Goal: Check status: Check status

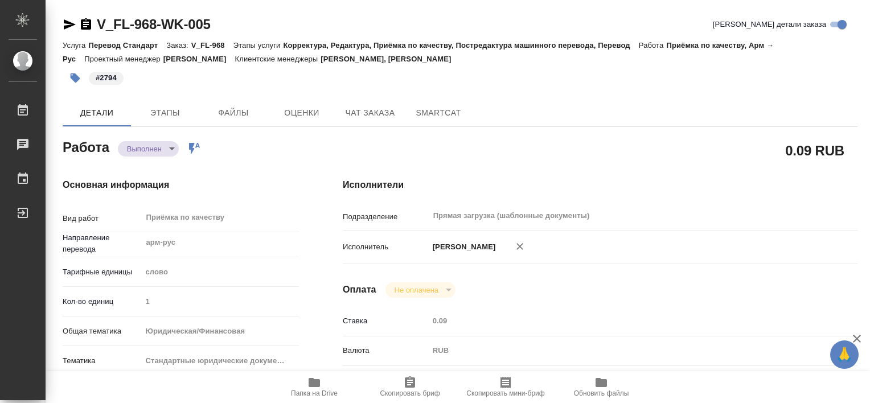
type textarea "x"
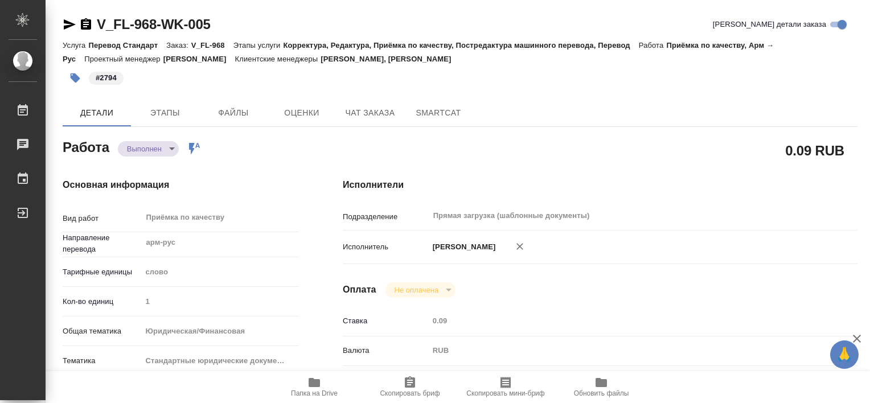
type textarea "x"
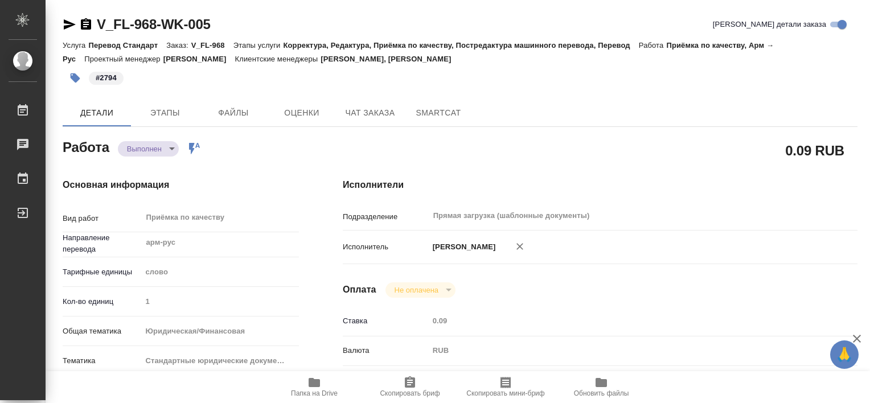
type textarea "x"
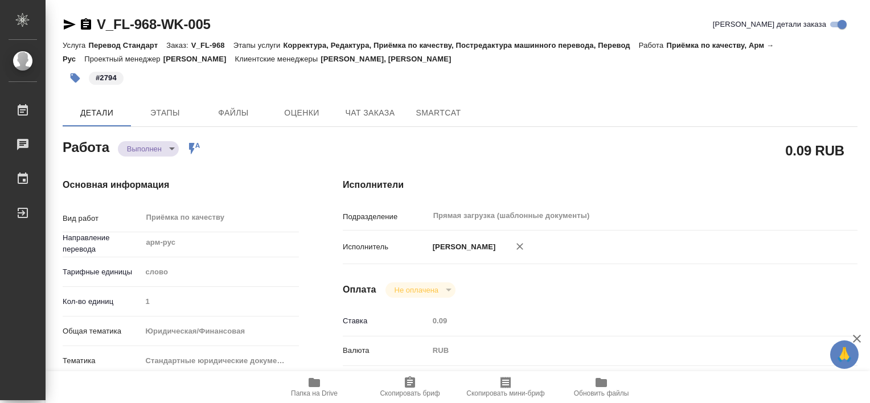
type textarea "x"
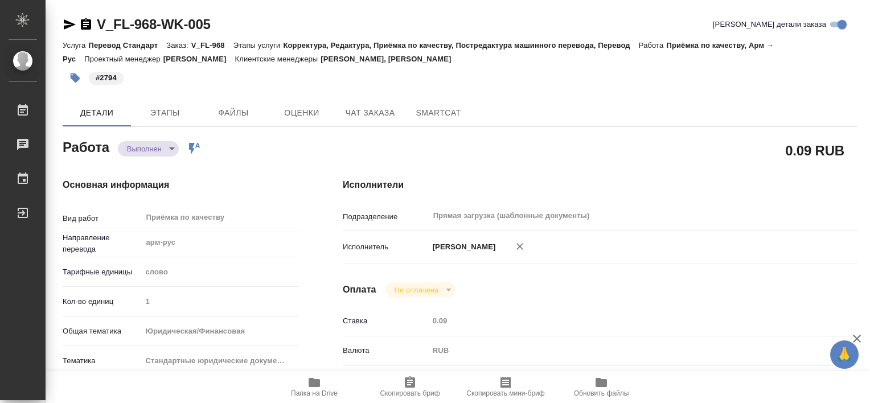
type textarea "x"
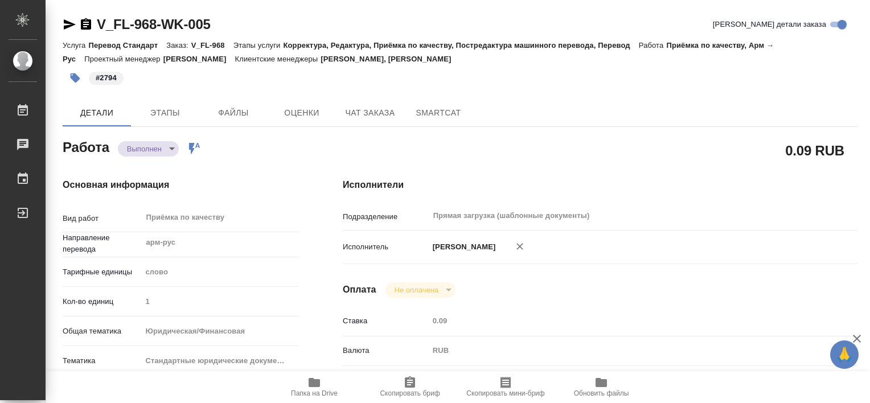
type textarea "x"
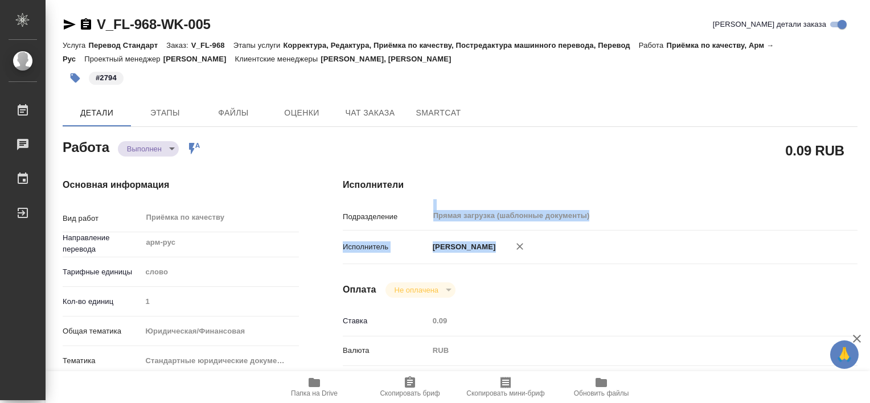
click at [730, 217] on div "Подразделение Прямая загрузка (шаблонные документы) ​ Исполнитель [PERSON_NAME]" at bounding box center [600, 237] width 515 height 63
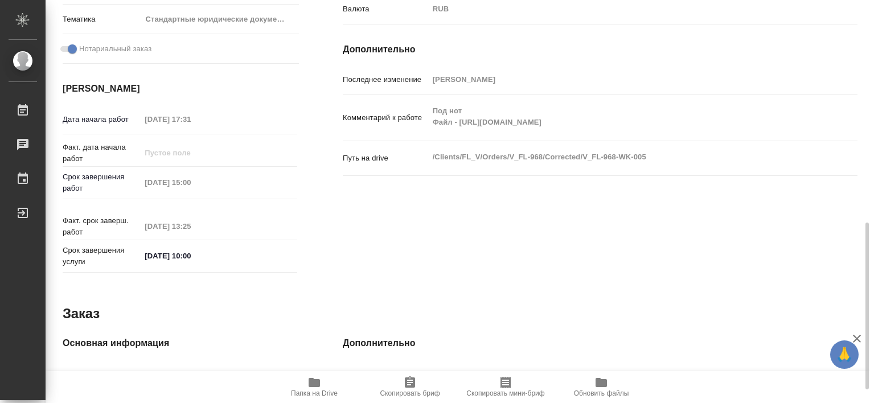
scroll to position [568, 0]
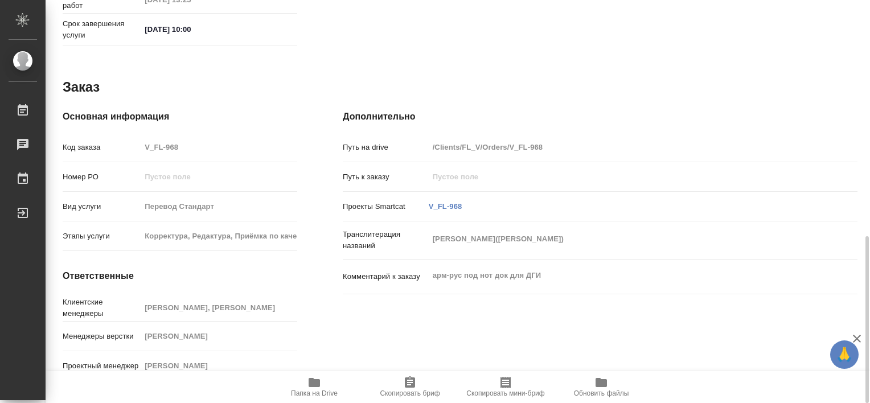
click at [313, 390] on span "Папка на Drive" at bounding box center [314, 394] width 47 height 8
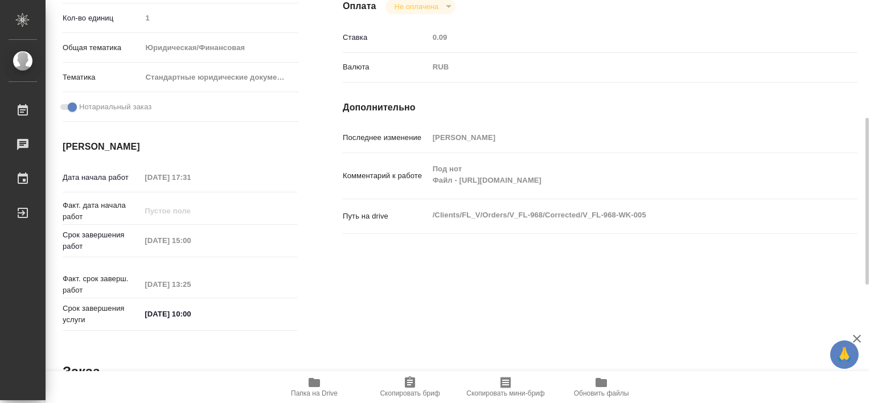
scroll to position [0, 0]
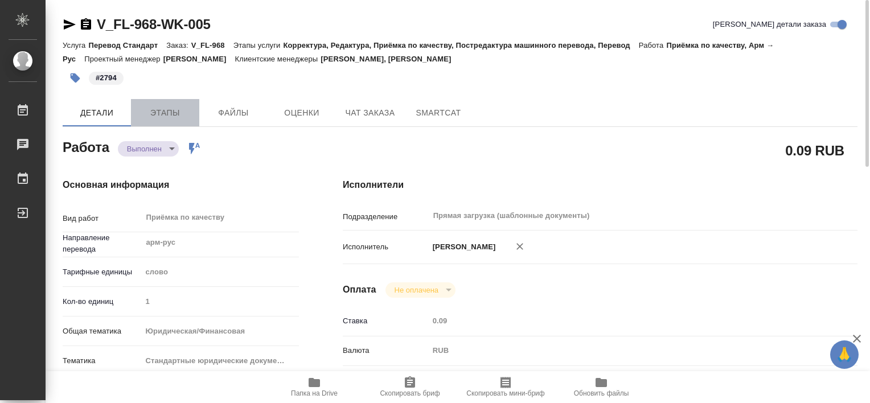
click at [169, 109] on span "Этапы" at bounding box center [165, 113] width 55 height 14
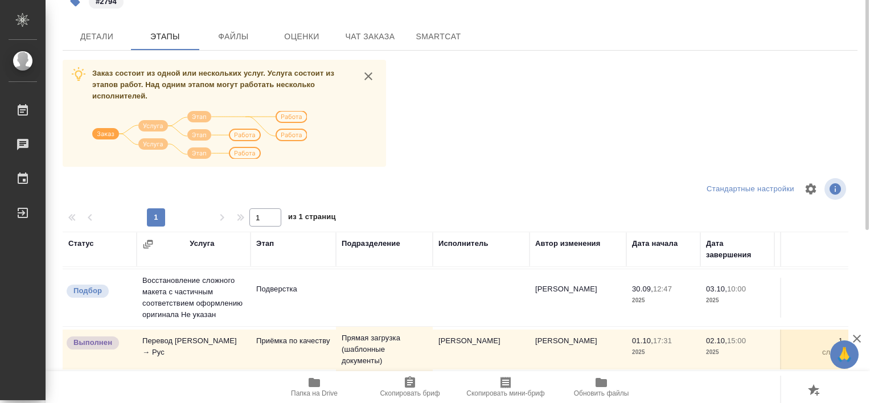
scroll to position [19, 0]
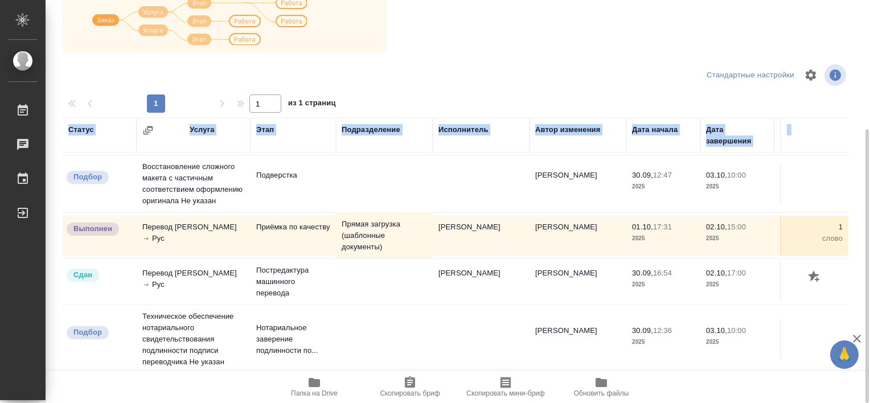
drag, startPoint x: 869, startPoint y: 240, endPoint x: 870, endPoint y: 301, distance: 60.4
click at [870, 301] on html "🙏 .cls-1 fill:#fff; AWATERA [PERSON_NAME] Работы 0 Чаты График Выйти V_FL-968-W…" at bounding box center [435, 201] width 870 height 403
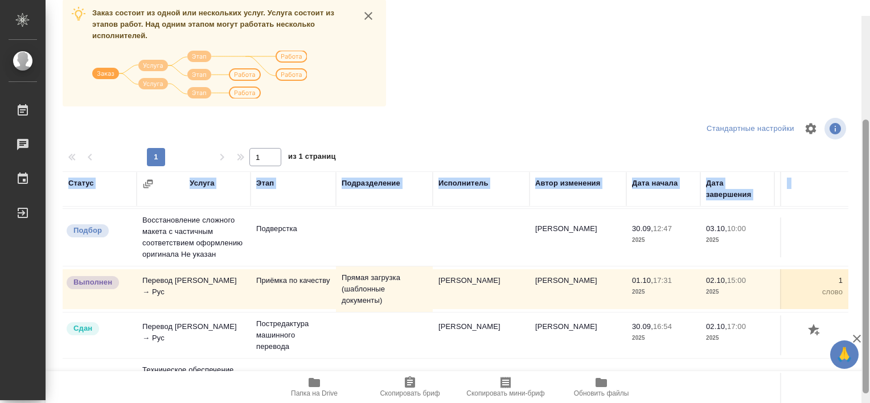
drag, startPoint x: 864, startPoint y: 285, endPoint x: 870, endPoint y: 337, distance: 52.7
click at [870, 338] on html "🙏 .cls-1 fill:#fff; AWATERA [PERSON_NAME] Работы 0 Чаты График Выйти V_FL-968-W…" at bounding box center [435, 201] width 870 height 403
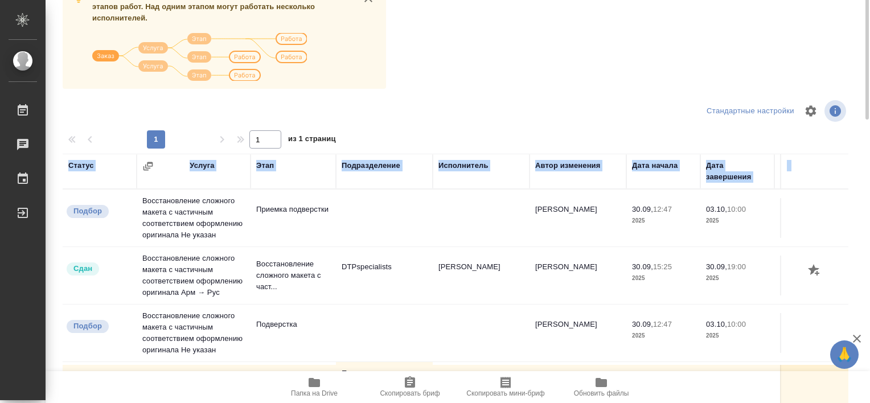
scroll to position [0, 0]
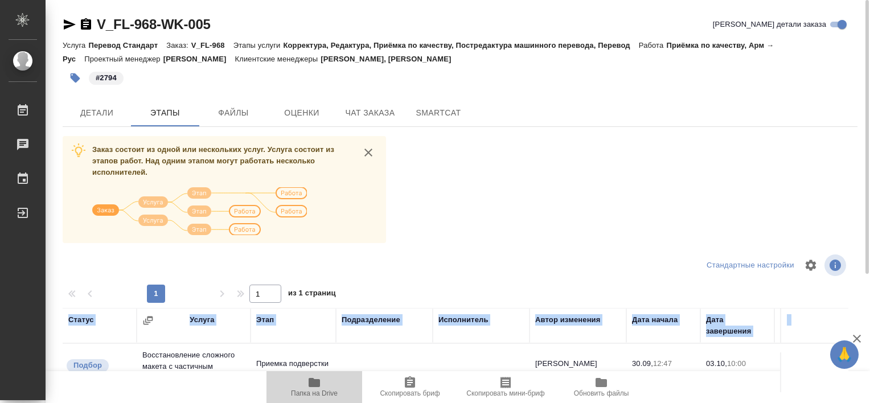
click at [325, 394] on span "Папка на Drive" at bounding box center [314, 394] width 47 height 8
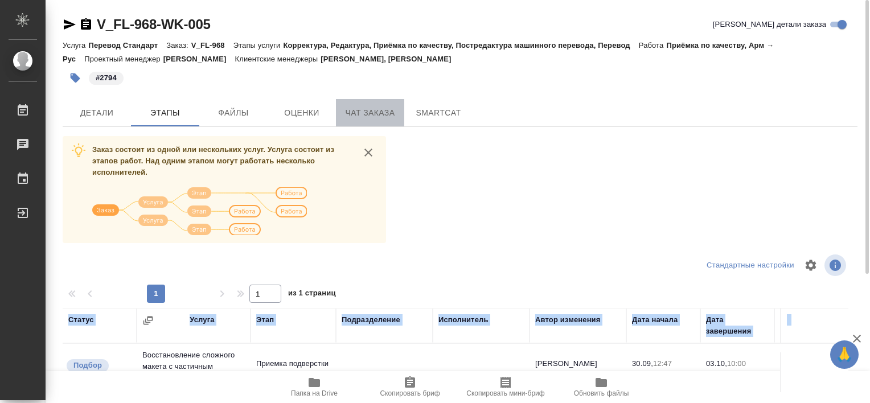
click at [346, 115] on span "Чат заказа" at bounding box center [370, 113] width 55 height 14
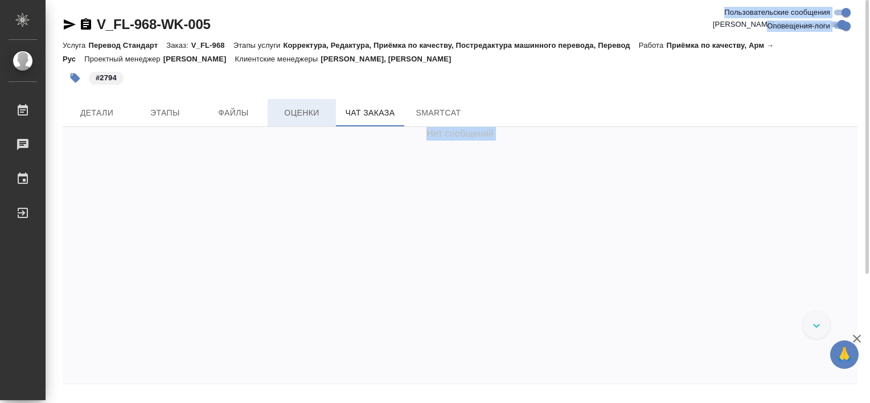
click at [306, 112] on span "Оценки" at bounding box center [302, 113] width 55 height 14
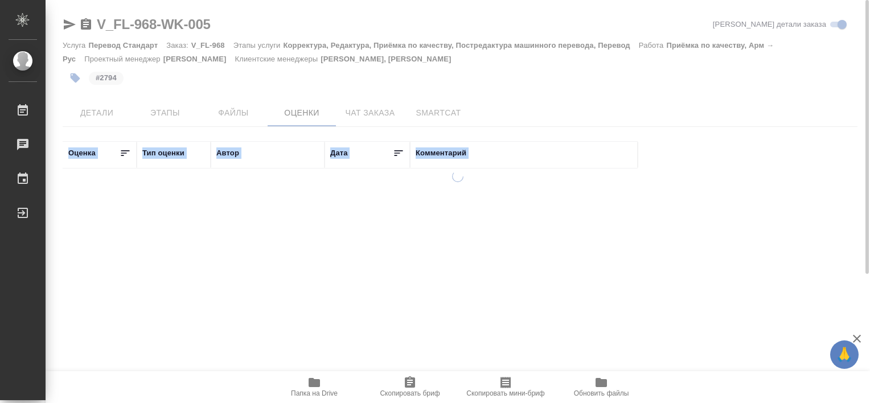
click at [298, 117] on div at bounding box center [458, 201] width 825 height 403
click at [214, 112] on div at bounding box center [458, 201] width 825 height 403
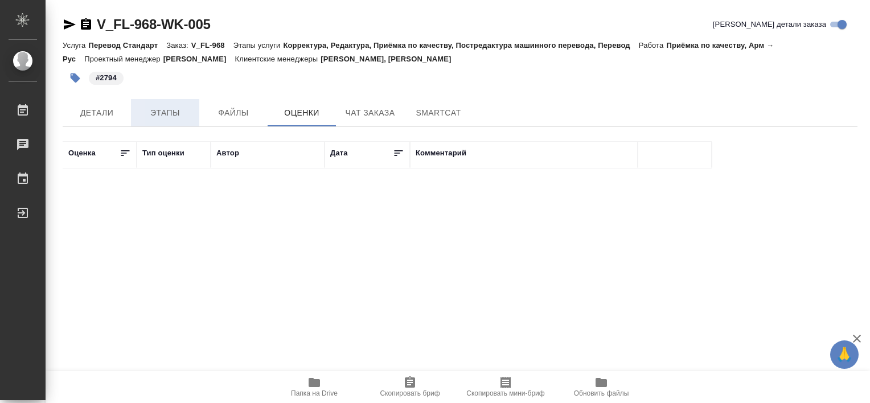
click at [183, 116] on span "Этапы" at bounding box center [165, 113] width 55 height 14
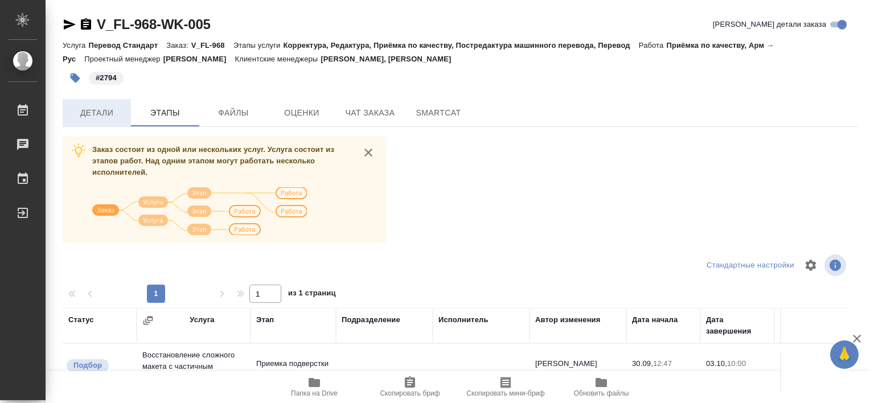
click at [98, 115] on span "Детали" at bounding box center [96, 113] width 55 height 14
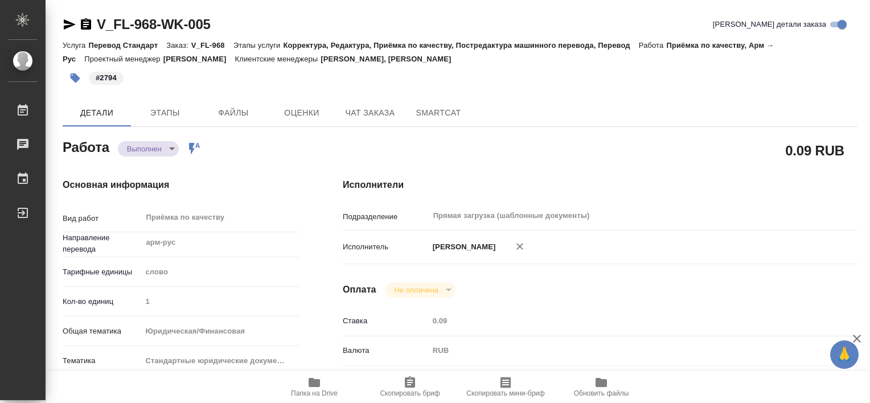
type textarea "x"
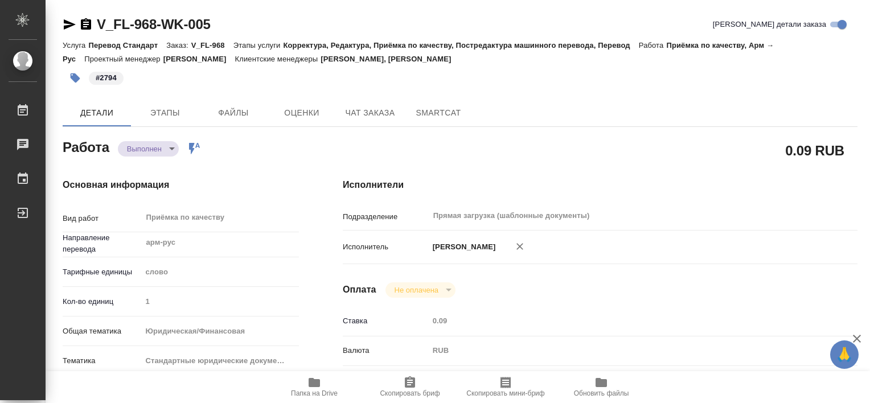
type textarea "x"
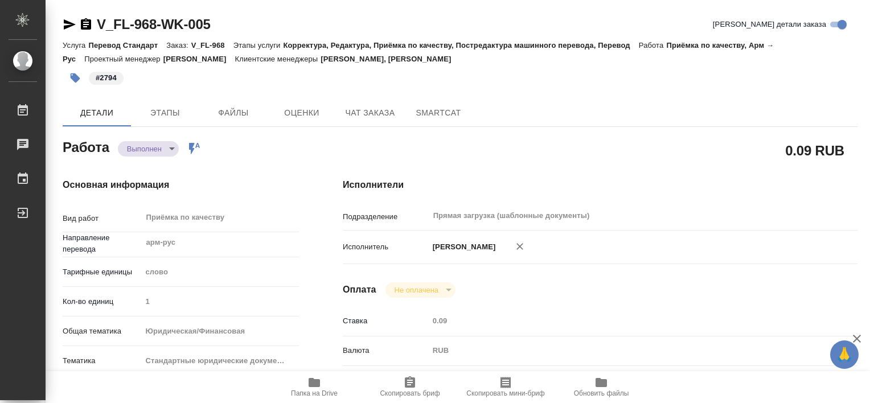
type textarea "x"
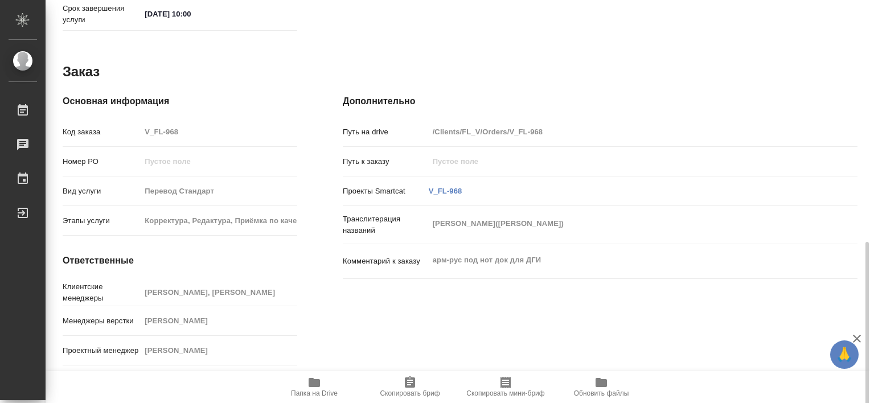
scroll to position [587, 0]
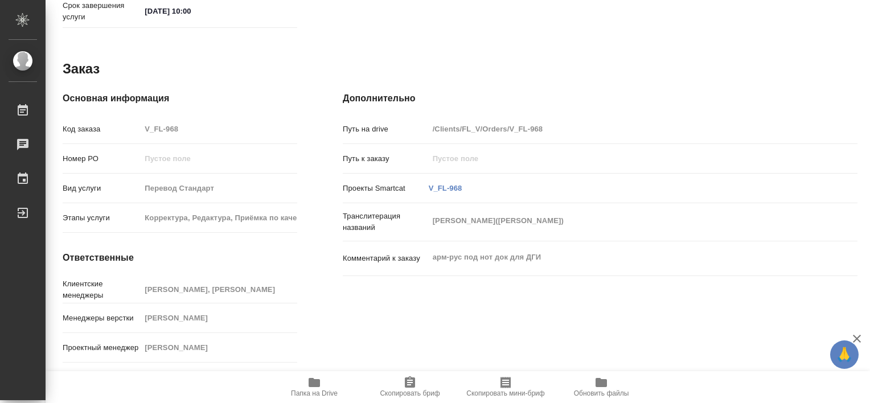
click at [312, 400] on button "Папка на Drive" at bounding box center [315, 387] width 96 height 32
click at [742, 71] on div "Дополнительно Путь на drive /Clients/FL_V/Orders/V_FL-968 Путь к заказу Проекты…" at bounding box center [600, 229] width 560 height 321
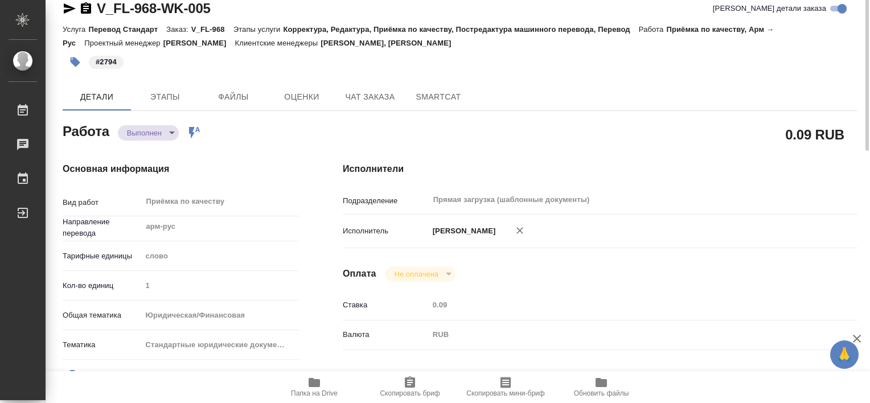
scroll to position [0, 0]
